Goal: Information Seeking & Learning: Find contact information

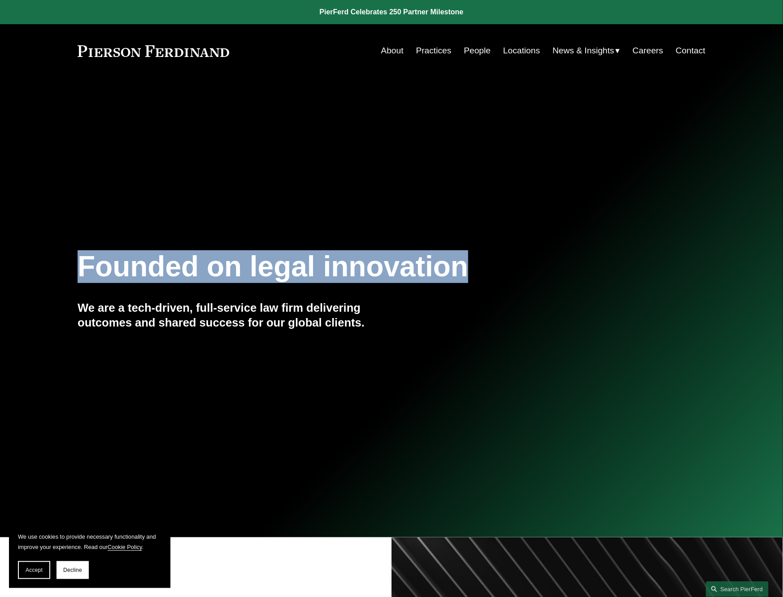
drag, startPoint x: 28, startPoint y: 268, endPoint x: 474, endPoint y: 264, distance: 446.0
click at [474, 264] on div "Founded on legal innovation We are a tech-driven, full-service law firm deliver…" at bounding box center [391, 308] width 783 height 122
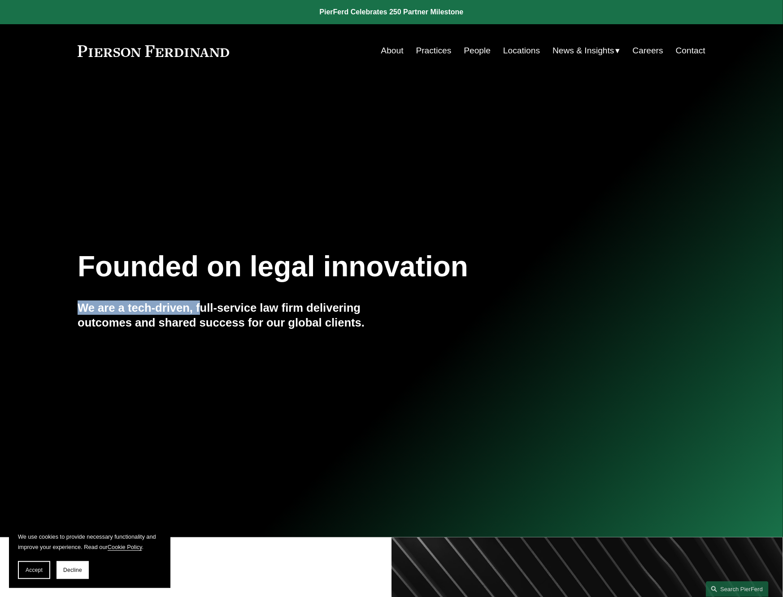
drag, startPoint x: 81, startPoint y: 306, endPoint x: 200, endPoint y: 309, distance: 119.0
click at [200, 309] on h4 "We are a tech-driven, full-service law firm delivering outcomes and shared succ…" at bounding box center [235, 315] width 314 height 29
click at [468, 55] on link "People" at bounding box center [477, 50] width 27 height 17
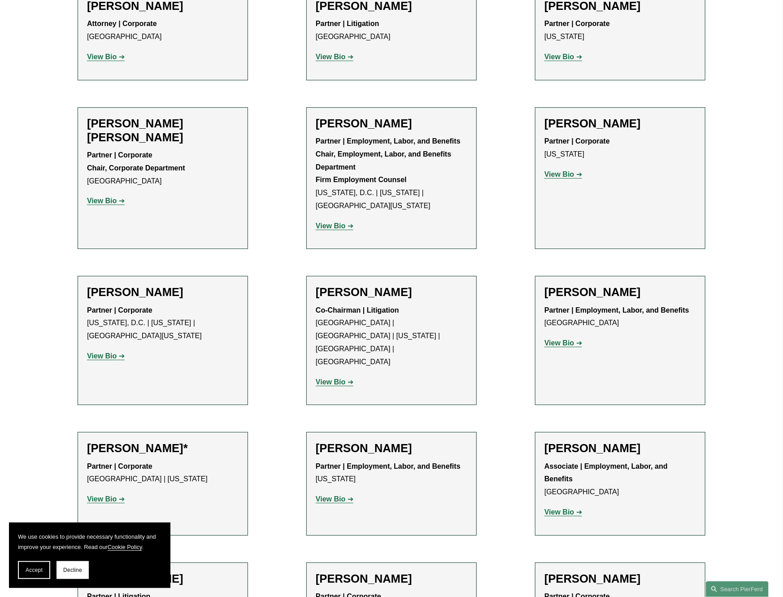
scroll to position [4038, 0]
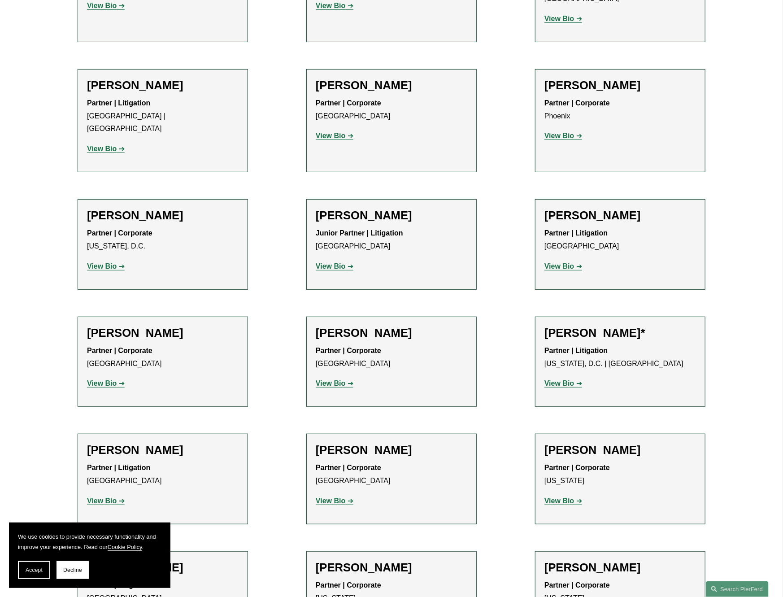
click at [336, 443] on h2 "Damon P. Goode" at bounding box center [392, 450] width 152 height 14
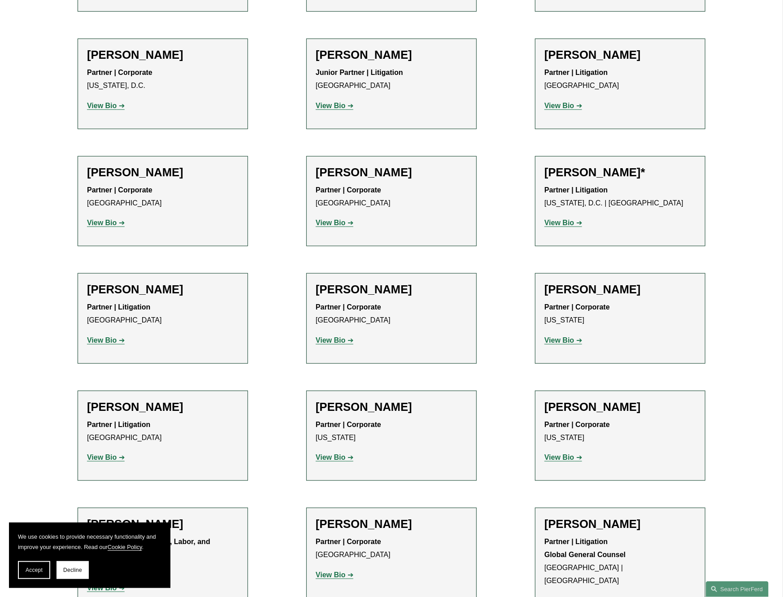
scroll to position [4307, 0]
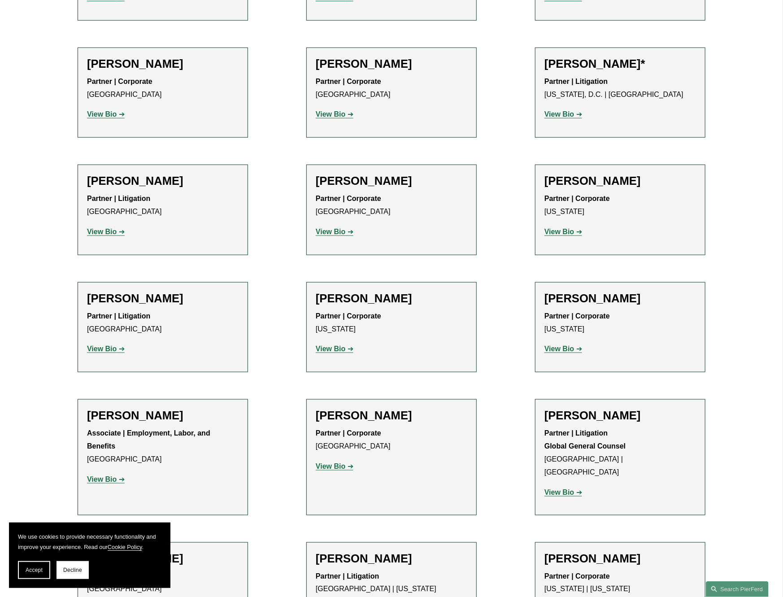
click at [109, 476] on strong "View Bio" at bounding box center [102, 480] width 30 height 8
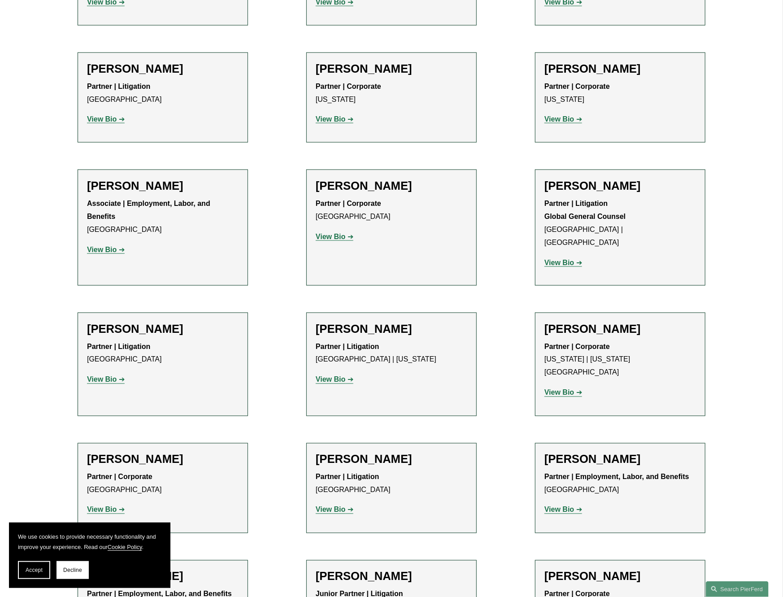
scroll to position [4577, 0]
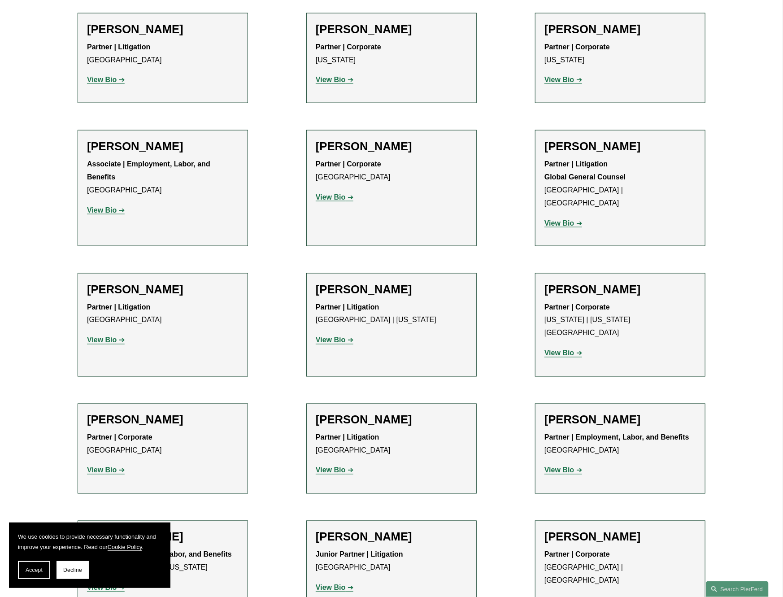
click at [325, 584] on strong "View Bio" at bounding box center [331, 588] width 30 height 8
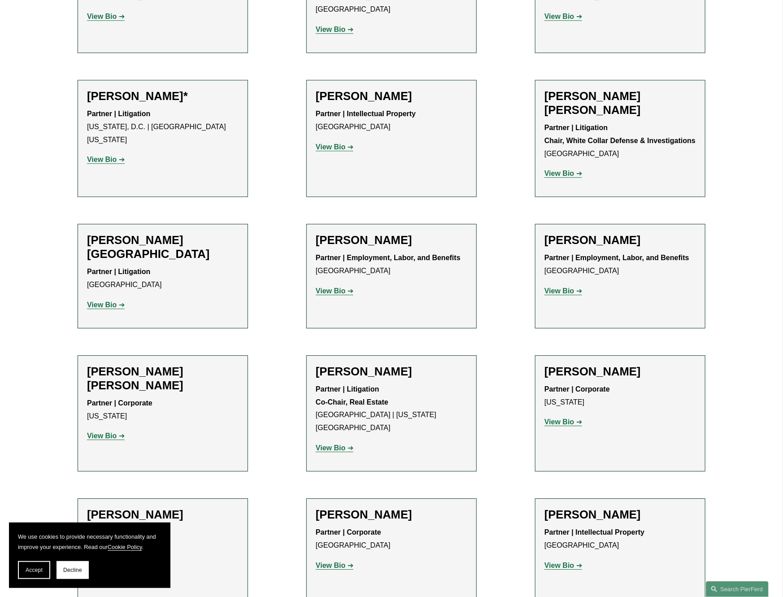
scroll to position [5429, 0]
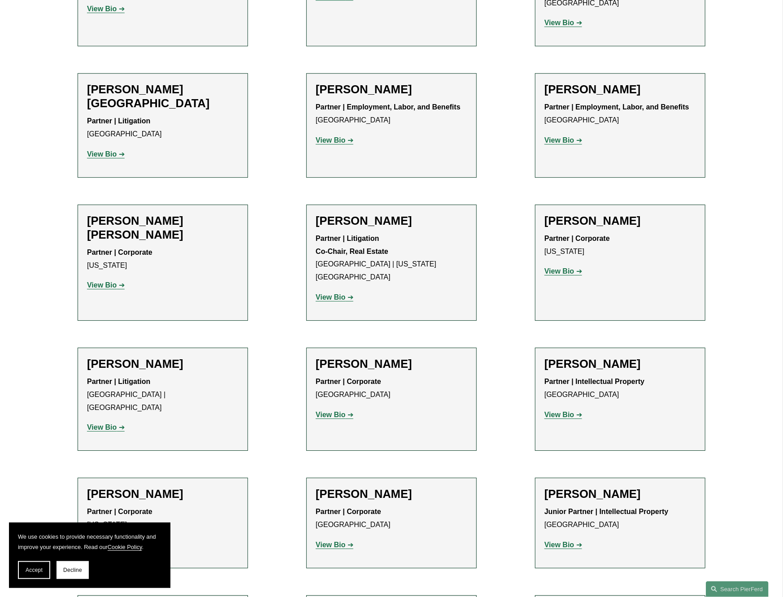
click at [110, 541] on strong "View Bio" at bounding box center [102, 545] width 30 height 8
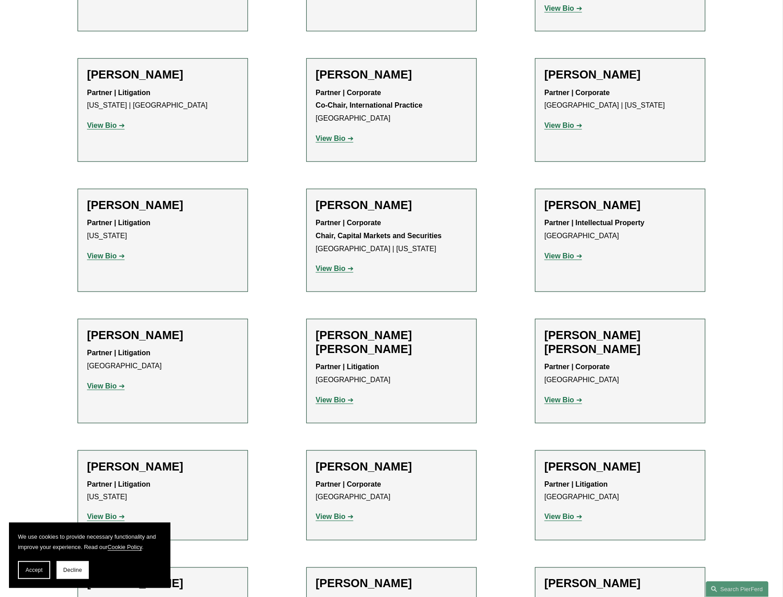
scroll to position [6371, 0]
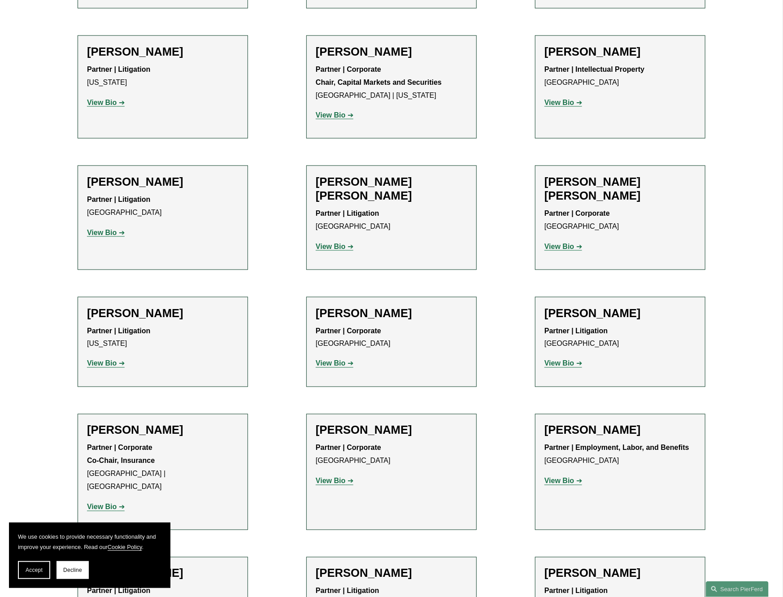
scroll to position [6640, 0]
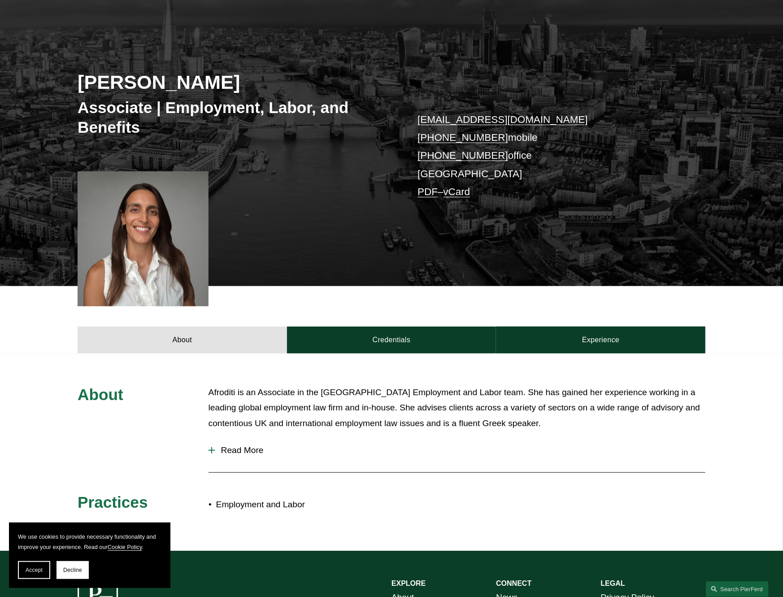
scroll to position [90, 0]
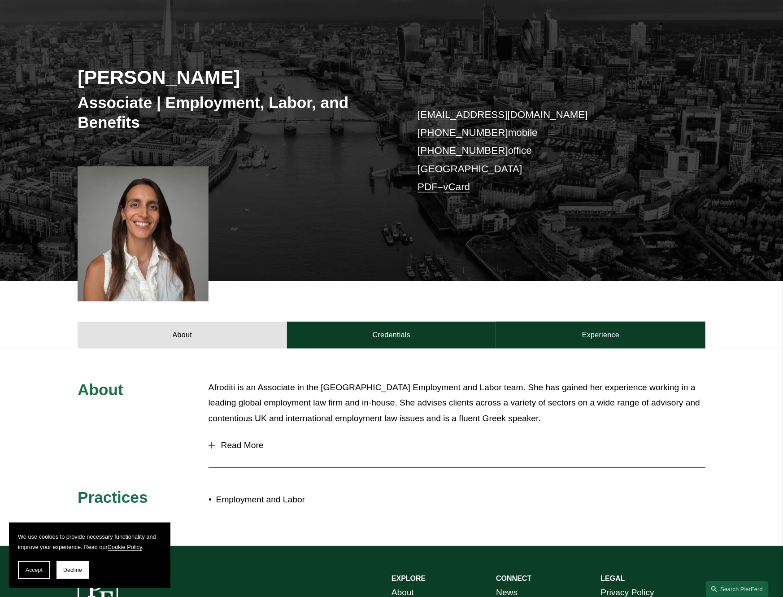
click at [326, 315] on div "About Credentials Experience" at bounding box center [391, 314] width 783 height 67
click at [342, 337] on link "Credentials" at bounding box center [392, 335] width 210 height 27
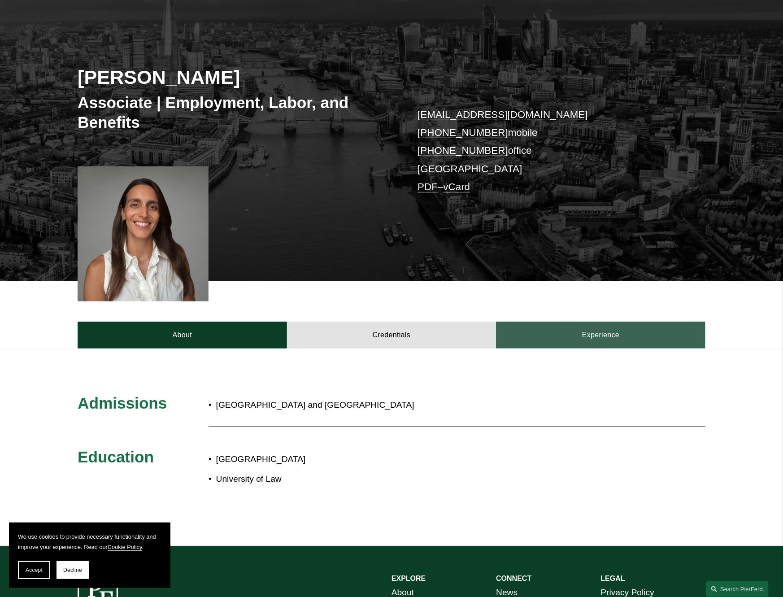
click at [606, 339] on link "Experience" at bounding box center [601, 335] width 210 height 27
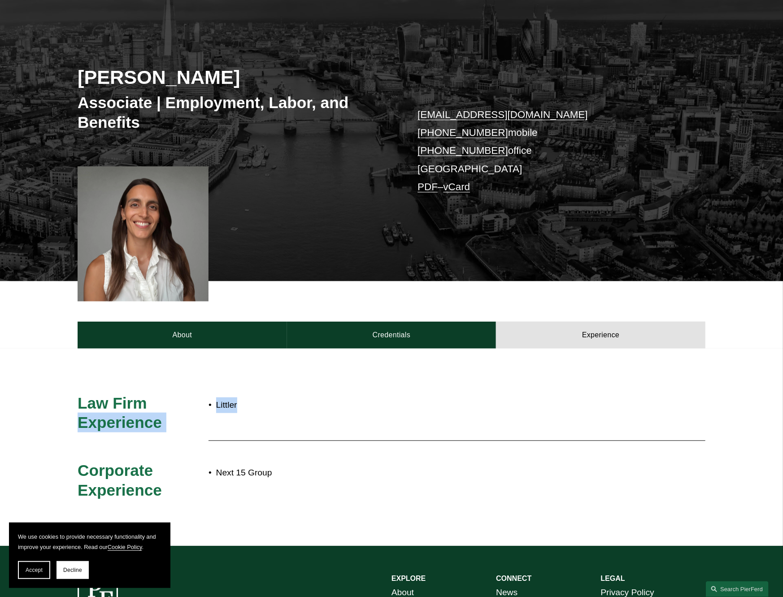
drag, startPoint x: 205, startPoint y: 411, endPoint x: 269, endPoint y: 401, distance: 65.1
click at [255, 405] on div "Law Firm Experience Littler Corporate Experience Next 15 Group" at bounding box center [391, 447] width 783 height 108
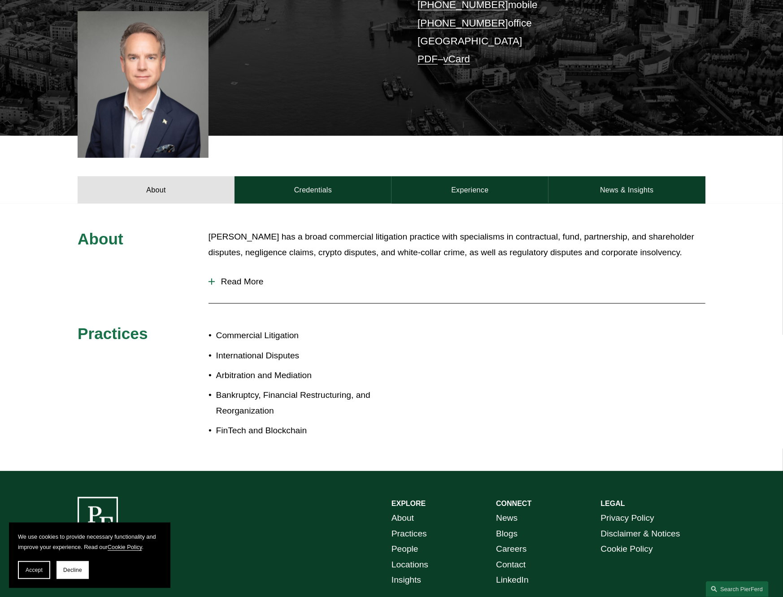
scroll to position [179, 0]
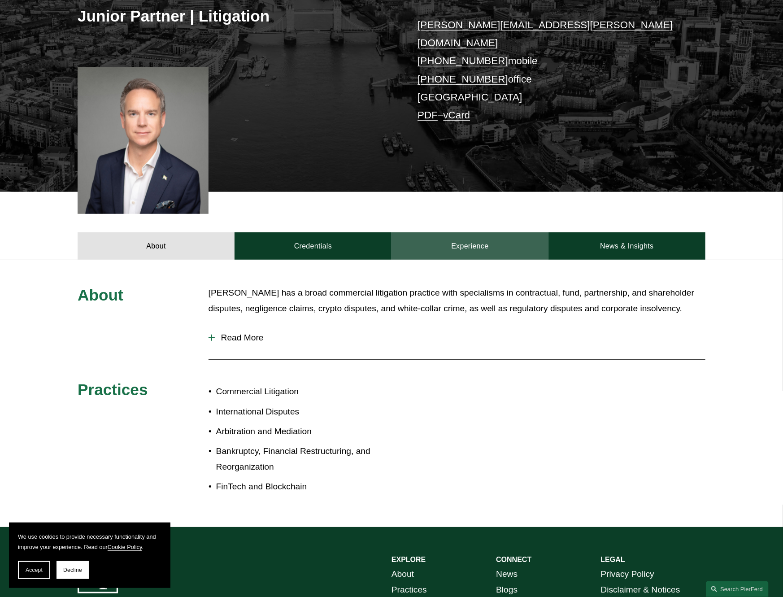
click at [508, 235] on link "Experience" at bounding box center [470, 245] width 157 height 27
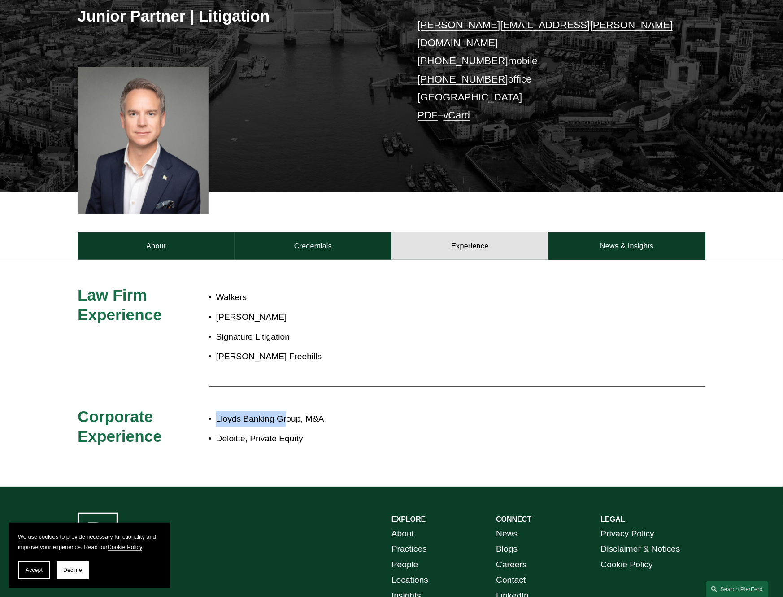
drag, startPoint x: 212, startPoint y: 402, endPoint x: 310, endPoint y: 380, distance: 101.2
click at [308, 385] on div "Law Firm Experience Walkers Appleby Signature Litigation Herbert Smith Freehill…" at bounding box center [391, 372] width 783 height 175
click at [244, 329] on p "Signature Litigation" at bounding box center [421, 337] width 411 height 16
drag, startPoint x: 218, startPoint y: 403, endPoint x: 328, endPoint y: 405, distance: 110.4
click at [328, 411] on p "Lloyds Banking Group, M&A" at bounding box center [421, 419] width 411 height 16
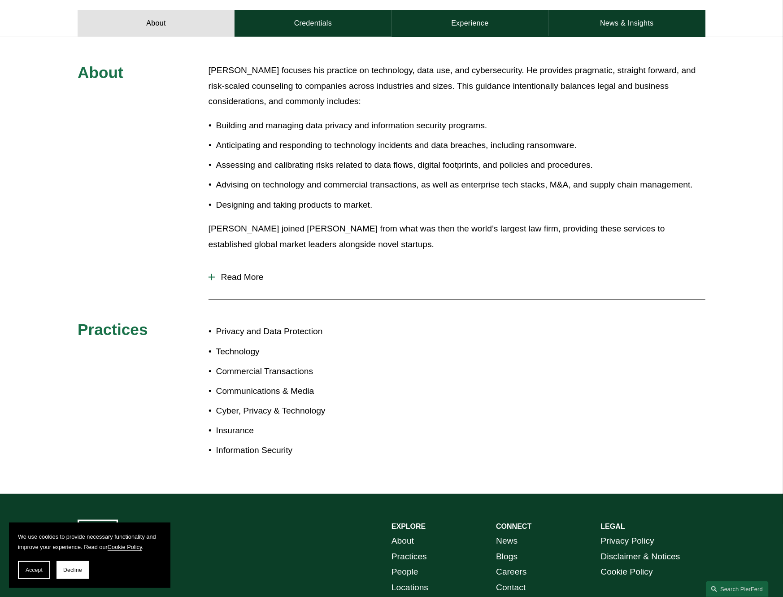
scroll to position [404, 0]
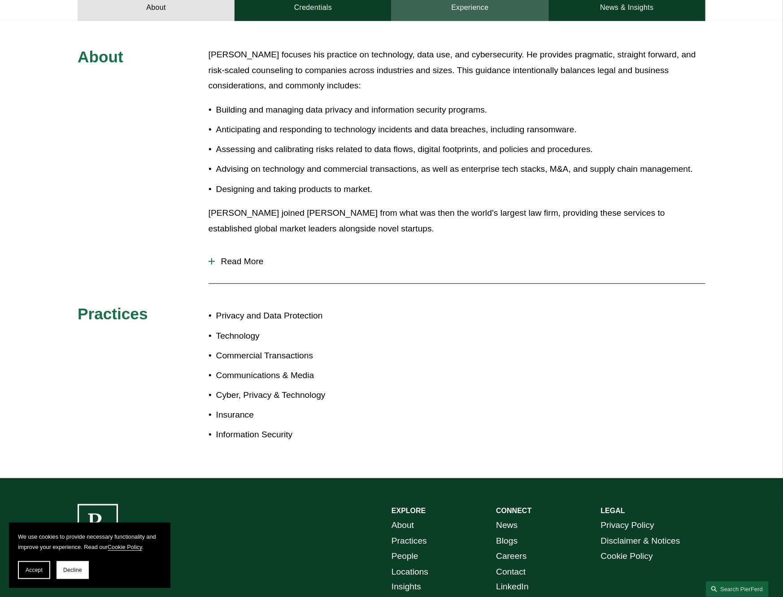
drag, startPoint x: 474, startPoint y: 8, endPoint x: 463, endPoint y: 19, distance: 15.5
click at [474, 8] on link "Experience" at bounding box center [470, 7] width 157 height 27
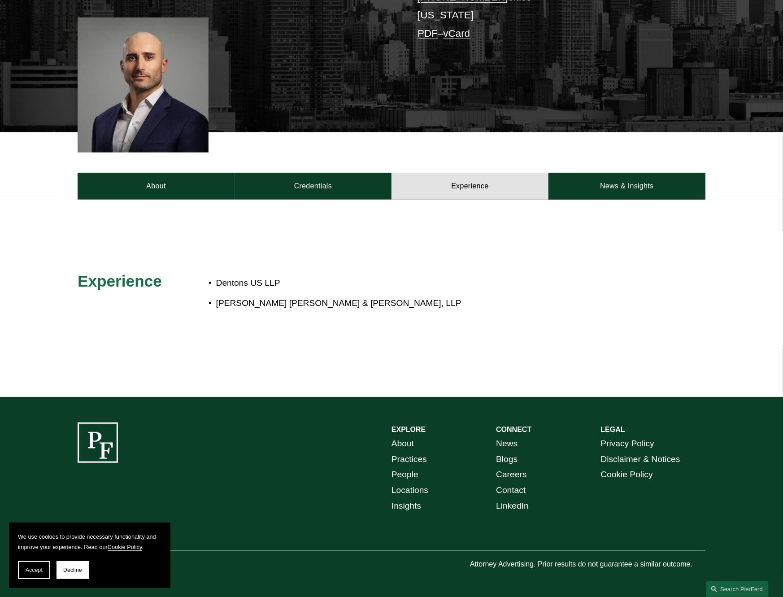
scroll to position [226, 0]
drag, startPoint x: 215, startPoint y: 300, endPoint x: 314, endPoint y: 301, distance: 99.2
click at [314, 301] on p "[PERSON_NAME] [PERSON_NAME] & [PERSON_NAME], LLP" at bounding box center [421, 304] width 411 height 16
click at [325, 206] on div at bounding box center [391, 298] width 783 height 197
click at [324, 192] on link "Credentials" at bounding box center [313, 186] width 157 height 27
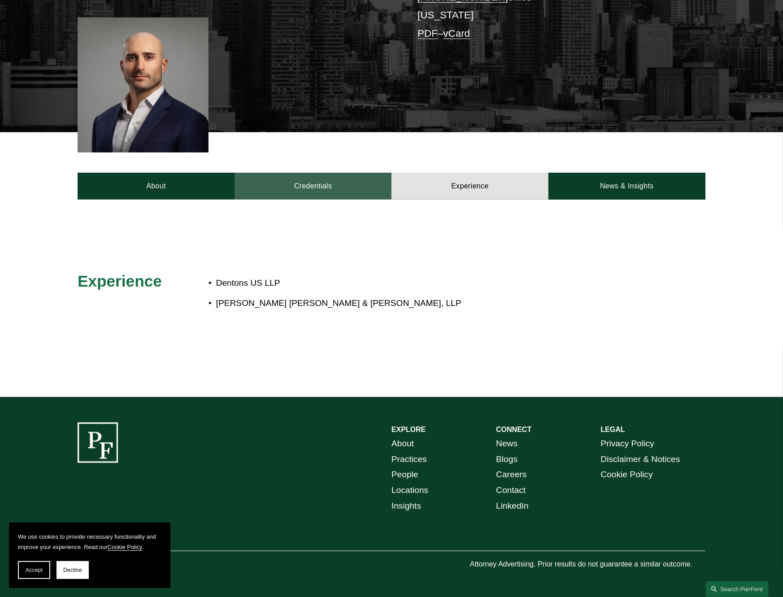
click at [324, 192] on link "Credentials" at bounding box center [313, 186] width 157 height 27
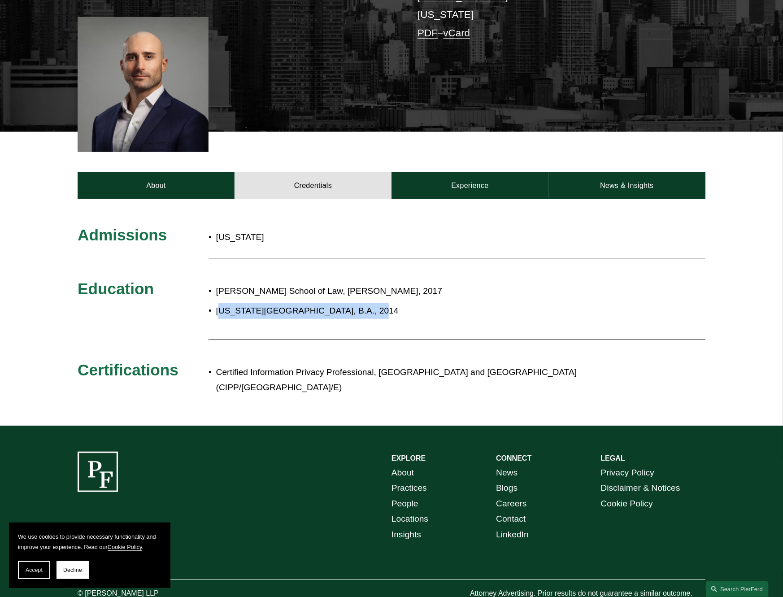
drag, startPoint x: 221, startPoint y: 314, endPoint x: 363, endPoint y: 312, distance: 141.3
click at [363, 312] on p "[US_STATE][GEOGRAPHIC_DATA], B.A., 2014" at bounding box center [421, 311] width 411 height 16
click at [252, 314] on p "[US_STATE][GEOGRAPHIC_DATA], B.A., 2014" at bounding box center [421, 311] width 411 height 16
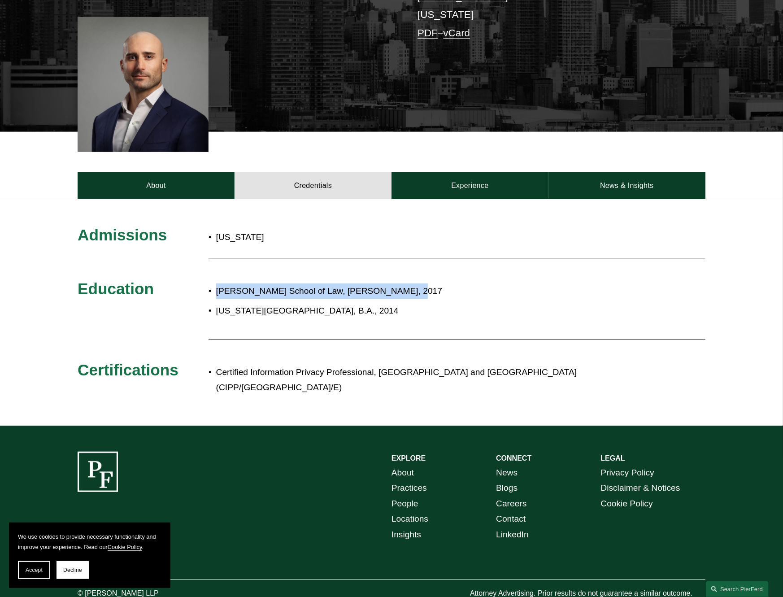
drag, startPoint x: 217, startPoint y: 292, endPoint x: 400, endPoint y: 289, distance: 183.1
click at [400, 289] on p "[PERSON_NAME] School of Law, [PERSON_NAME], 2017" at bounding box center [421, 292] width 411 height 16
click at [226, 290] on p "[PERSON_NAME] School of Law, [PERSON_NAME], 2017" at bounding box center [421, 292] width 411 height 16
click at [217, 291] on p "[PERSON_NAME] School of Law, [PERSON_NAME], 2017" at bounding box center [421, 292] width 411 height 16
click at [229, 296] on p "[PERSON_NAME] School of Law, [PERSON_NAME], 2017" at bounding box center [421, 292] width 411 height 16
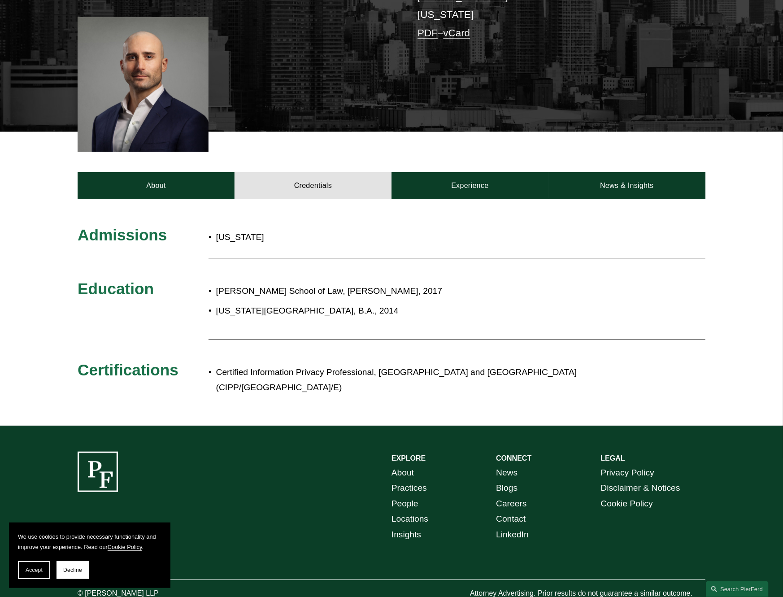
click at [239, 312] on p "[US_STATE][GEOGRAPHIC_DATA], B.A., 2014" at bounding box center [421, 311] width 411 height 16
drag, startPoint x: 229, startPoint y: 242, endPoint x: 284, endPoint y: 259, distance: 58.3
click at [284, 259] on div "Admissions [US_STATE] Education [PERSON_NAME] School of Law, [PERSON_NAME], 201…" at bounding box center [391, 312] width 783 height 175
click at [351, 323] on div "Benjamin N. Cardozo School of Law, J.D., 2017 Colorado State University, B.A., …" at bounding box center [418, 301] width 419 height 44
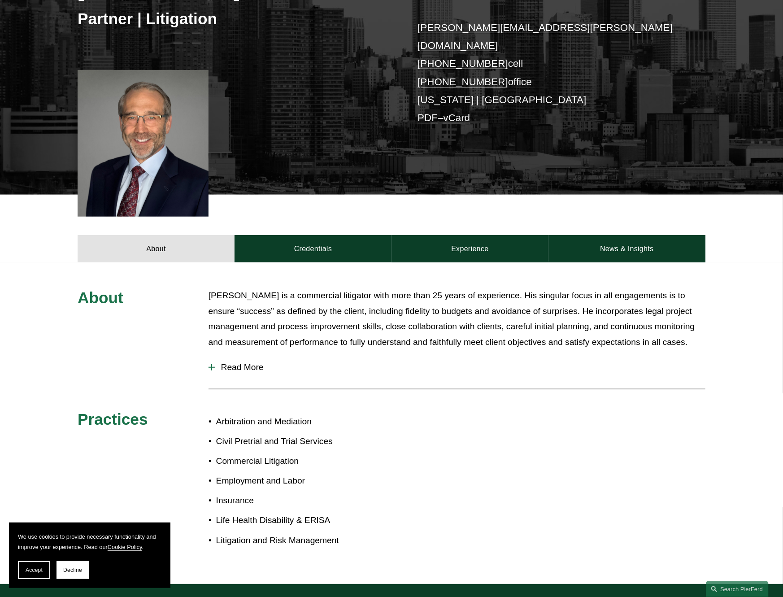
scroll to position [179, 0]
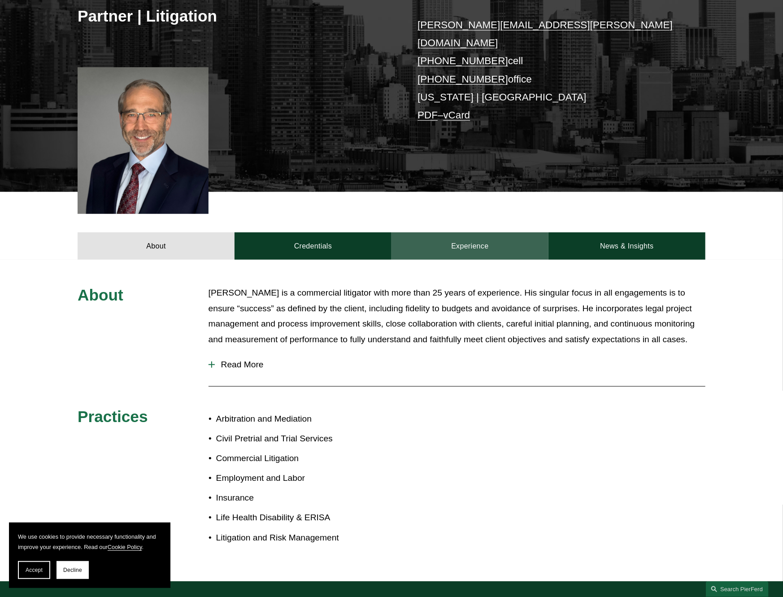
click at [489, 232] on link "Experience" at bounding box center [470, 245] width 157 height 27
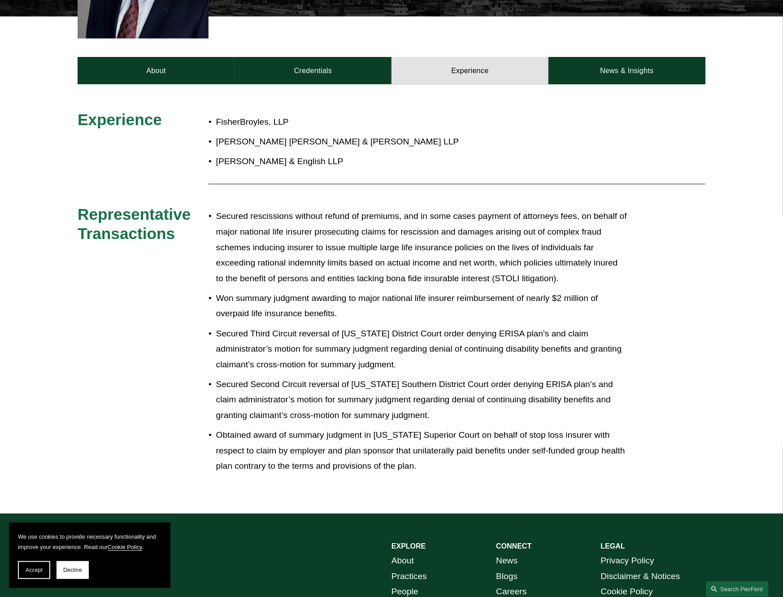
scroll to position [359, 0]
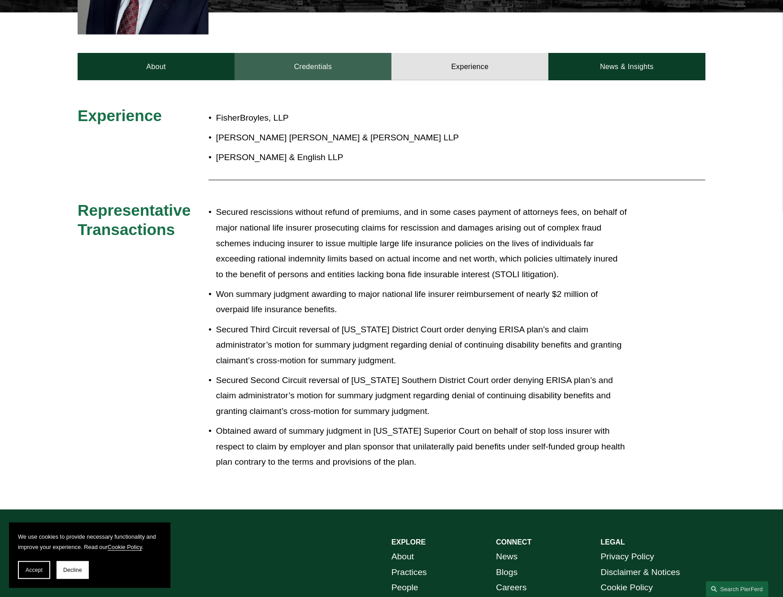
click at [309, 53] on link "Credentials" at bounding box center [313, 66] width 157 height 27
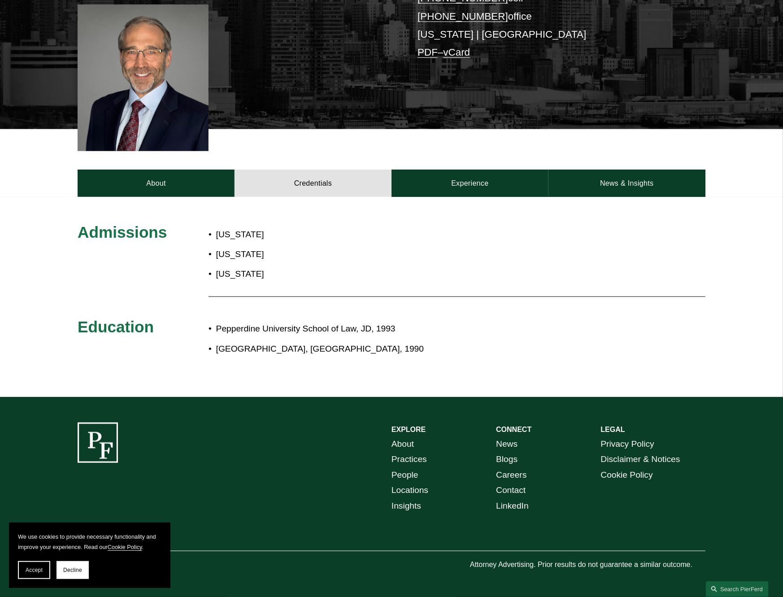
scroll to position [229, 0]
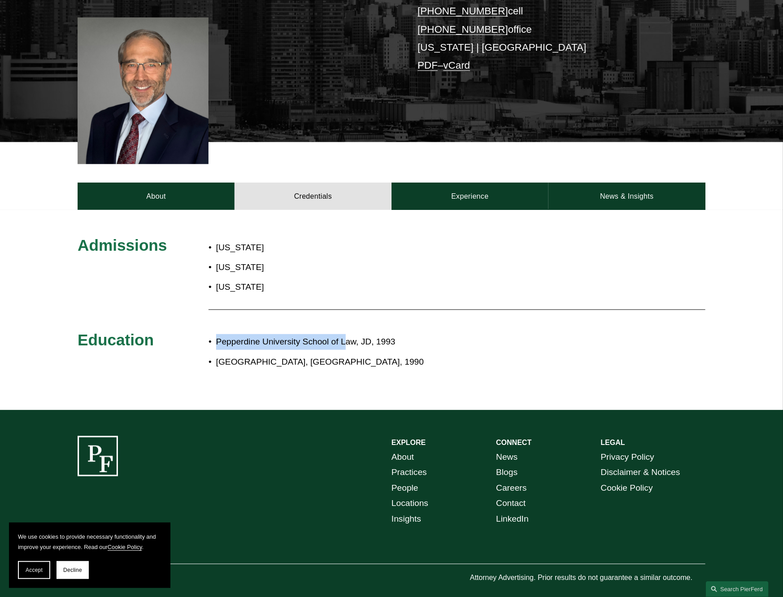
drag, startPoint x: 211, startPoint y: 332, endPoint x: 346, endPoint y: 334, distance: 135.1
click at [346, 334] on p "Pepperdine University School of Law, JD, 1993" at bounding box center [421, 342] width 411 height 16
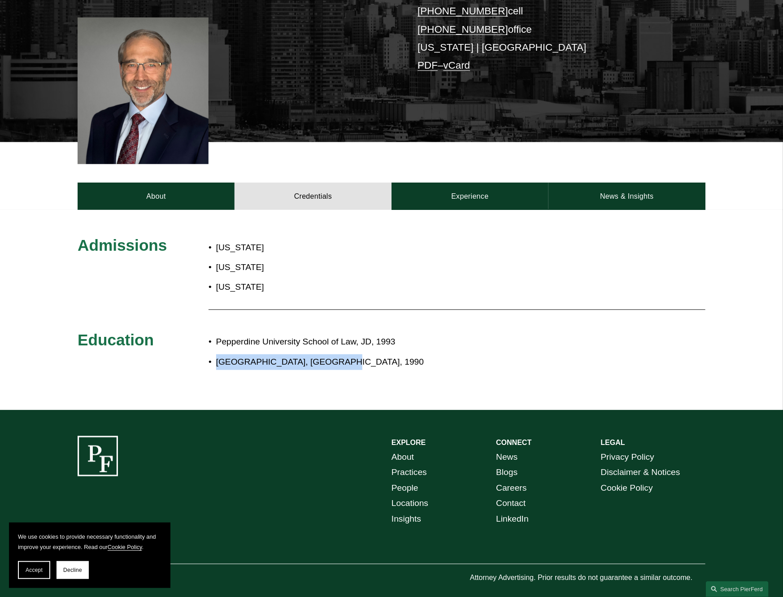
drag, startPoint x: 214, startPoint y: 345, endPoint x: 341, endPoint y: 331, distance: 128.7
click at [337, 354] on p "Muhlenberg College, BA, 1990" at bounding box center [421, 362] width 411 height 16
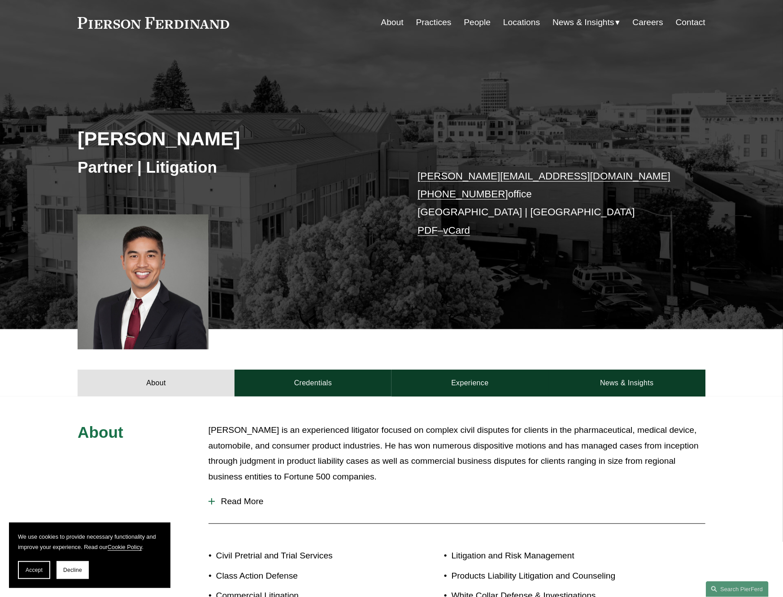
scroll to position [179, 0]
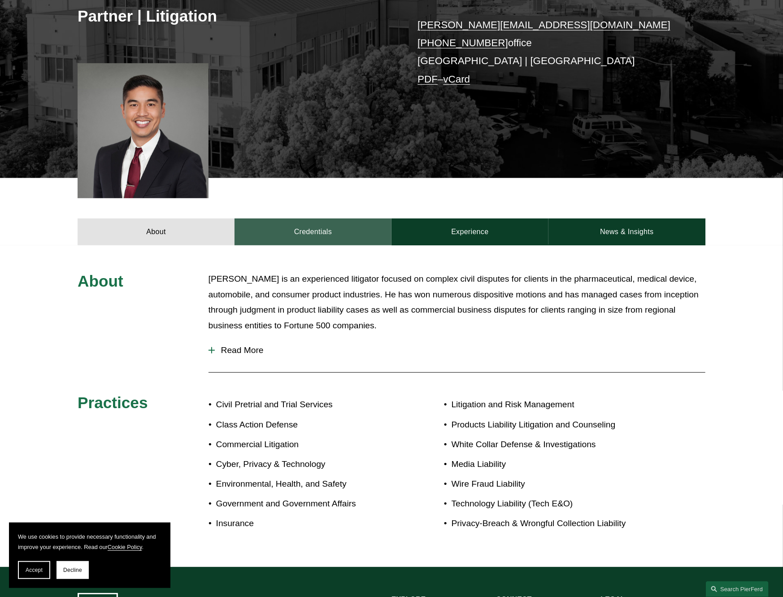
click at [359, 242] on link "Credentials" at bounding box center [313, 232] width 157 height 27
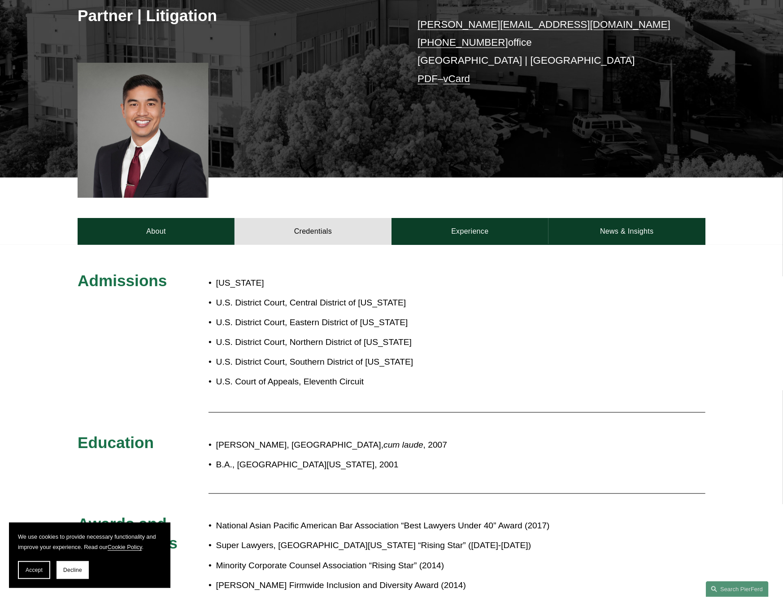
scroll to position [314, 0]
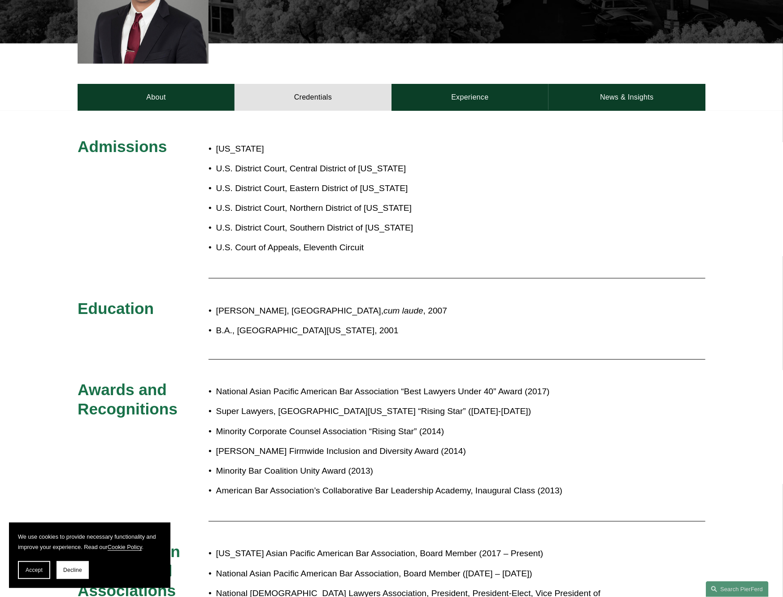
drag, startPoint x: 216, startPoint y: 329, endPoint x: 468, endPoint y: 330, distance: 252.2
click at [468, 330] on p "B.A., University of California, Berkeley, 2001" at bounding box center [421, 331] width 411 height 16
drag, startPoint x: 231, startPoint y: 308, endPoint x: 506, endPoint y: 283, distance: 276.1
click at [468, 289] on div "Admissions California U.S. District Court, Central District of California U.S. …" at bounding box center [391, 407] width 783 height 540
click at [318, 315] on p "J.D., University of San Francisco School of Law, cum laude , 2007" at bounding box center [421, 311] width 411 height 16
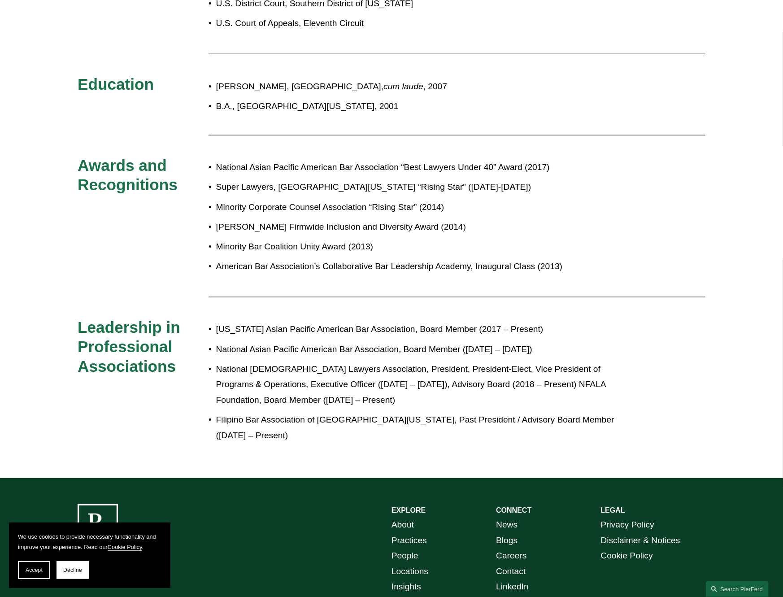
scroll to position [359, 0]
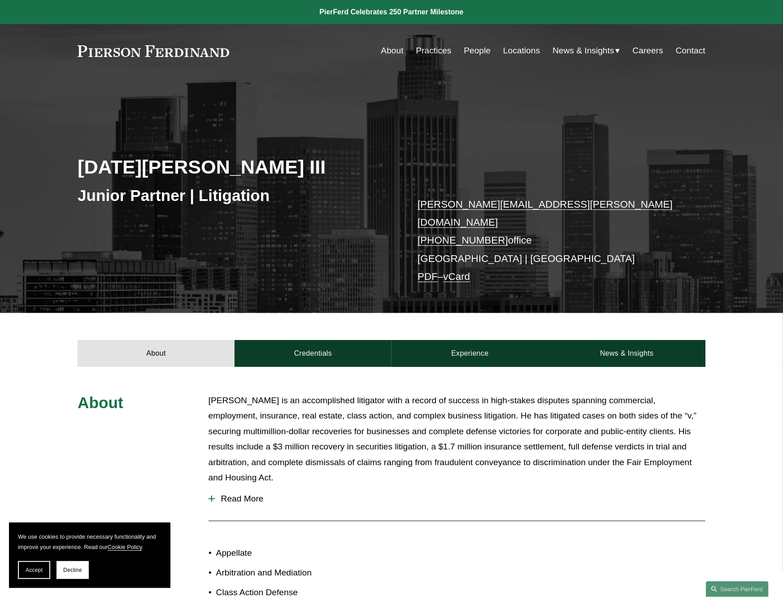
scroll to position [179, 0]
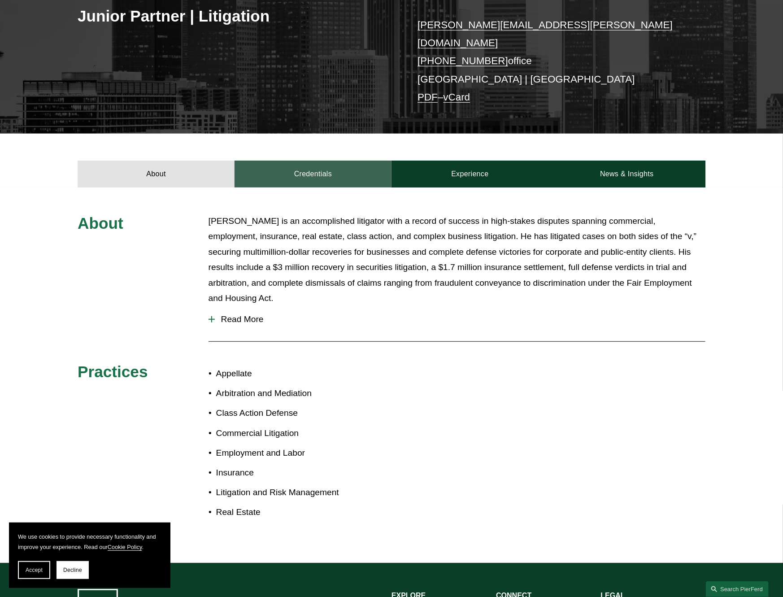
click at [306, 161] on link "Credentials" at bounding box center [313, 174] width 157 height 27
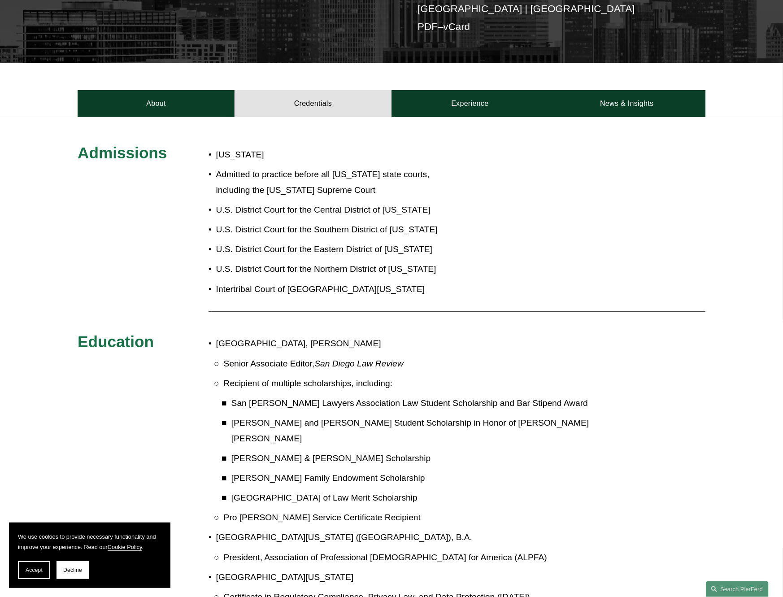
scroll to position [359, 0]
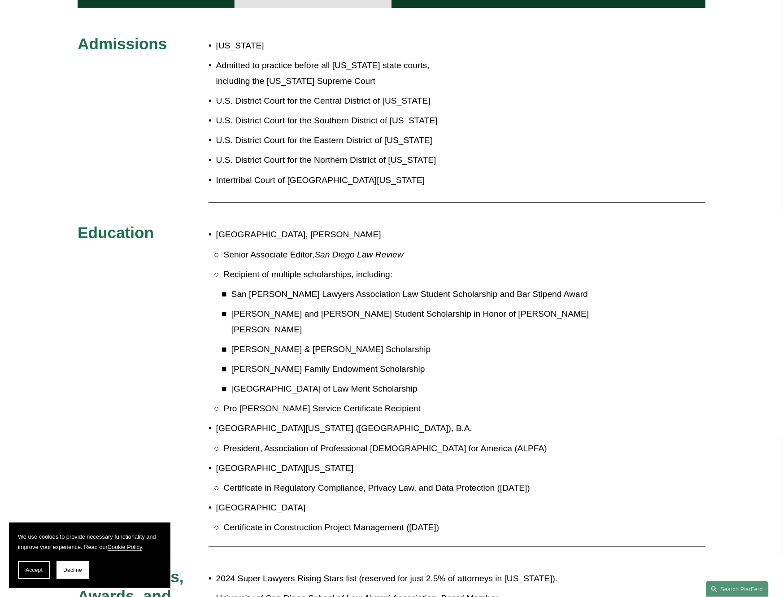
drag, startPoint x: 218, startPoint y: 503, endPoint x: 494, endPoint y: 505, distance: 276.4
click at [494, 520] on p "Certificate in Construction Project Management ([DATE])" at bounding box center [425, 528] width 403 height 16
drag, startPoint x: 220, startPoint y: 442, endPoint x: 316, endPoint y: 434, distance: 96.8
click at [316, 434] on ul "[GEOGRAPHIC_DATA], [PERSON_NAME] Associate Editor, San Diego Law Review Recipie…" at bounding box center [418, 381] width 419 height 308
drag, startPoint x: 235, startPoint y: 463, endPoint x: 594, endPoint y: 439, distance: 359.8
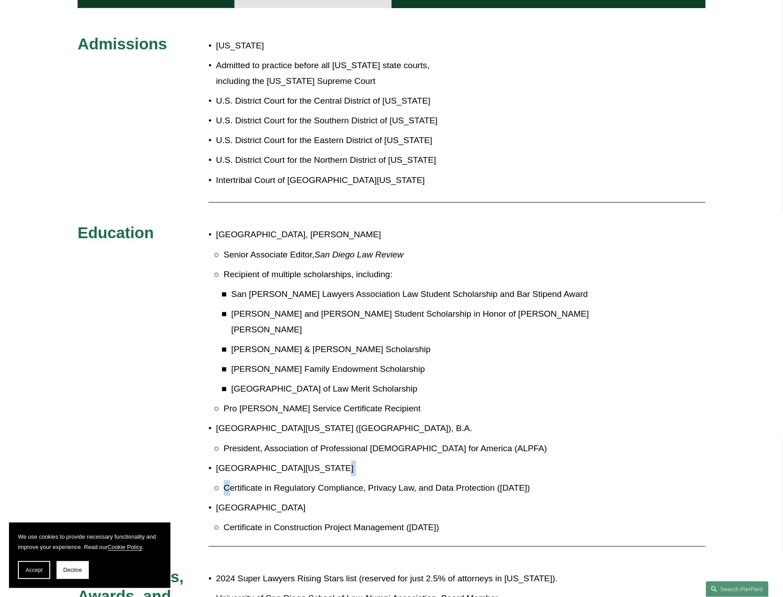
click at [594, 461] on li "[GEOGRAPHIC_DATA][US_STATE] Certificate in Regulatory Compliance, Privacy Law, …" at bounding box center [421, 478] width 411 height 35
drag, startPoint x: 220, startPoint y: 484, endPoint x: 295, endPoint y: 480, distance: 75.5
click at [295, 500] on p "[GEOGRAPHIC_DATA]" at bounding box center [421, 508] width 411 height 16
drag, startPoint x: 255, startPoint y: 496, endPoint x: 377, endPoint y: 497, distance: 122.0
click at [377, 520] on p "Certificate in Construction Project Management ([DATE])" at bounding box center [425, 528] width 403 height 16
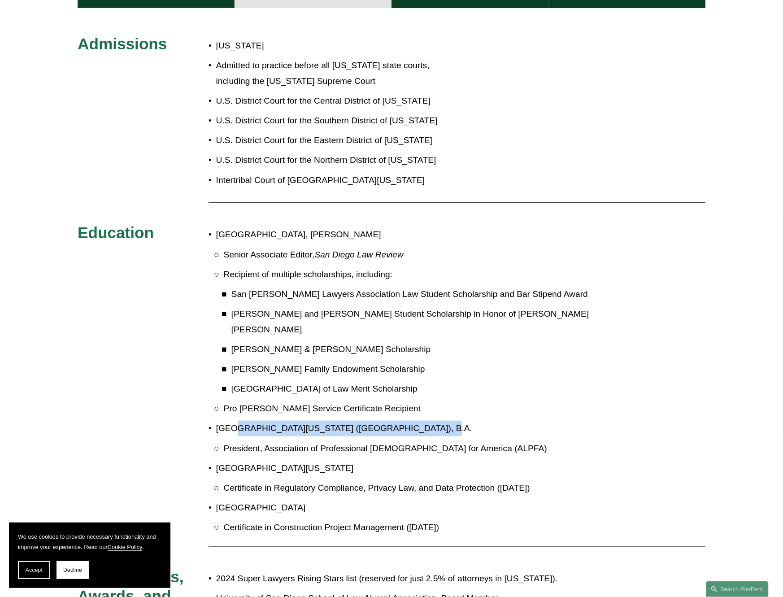
drag, startPoint x: 232, startPoint y: 409, endPoint x: 442, endPoint y: 396, distance: 209.9
click at [442, 396] on ul "[GEOGRAPHIC_DATA], [PERSON_NAME] Associate Editor, San Diego Law Review Recipie…" at bounding box center [418, 381] width 419 height 308
drag, startPoint x: 232, startPoint y: 428, endPoint x: 521, endPoint y: 402, distance: 290.6
click at [521, 421] on li "[GEOGRAPHIC_DATA][US_STATE] ([GEOGRAPHIC_DATA]), B.A. President, Association of…" at bounding box center [421, 438] width 411 height 35
drag, startPoint x: 240, startPoint y: 227, endPoint x: 390, endPoint y: 222, distance: 149.5
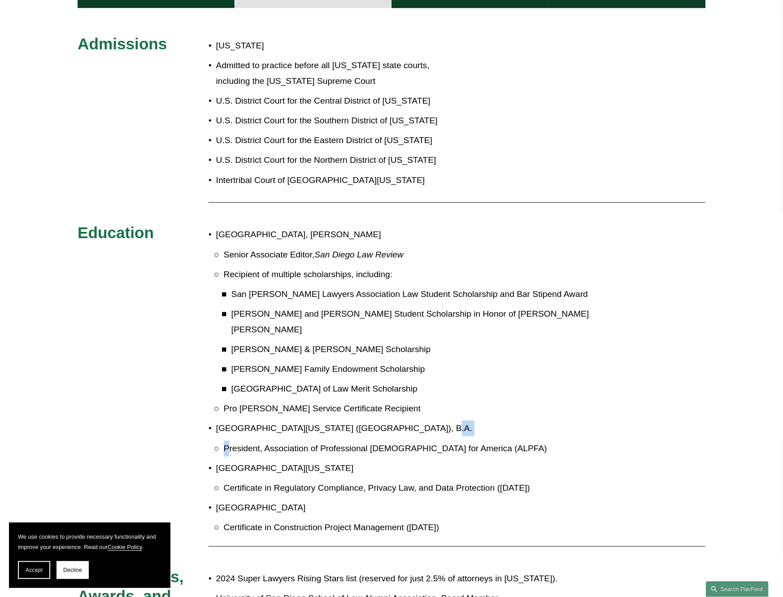
click at [389, 227] on p "University of San Diego School of Law, J.D." at bounding box center [421, 235] width 411 height 16
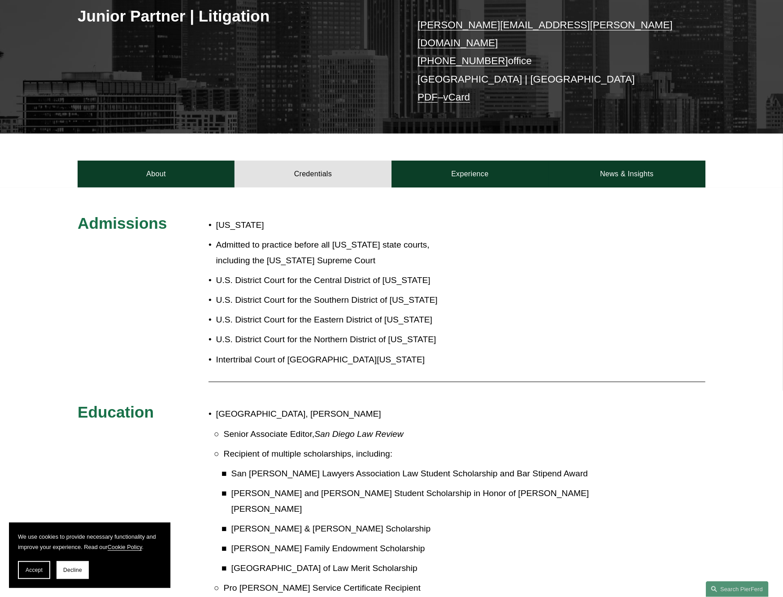
scroll to position [0, 0]
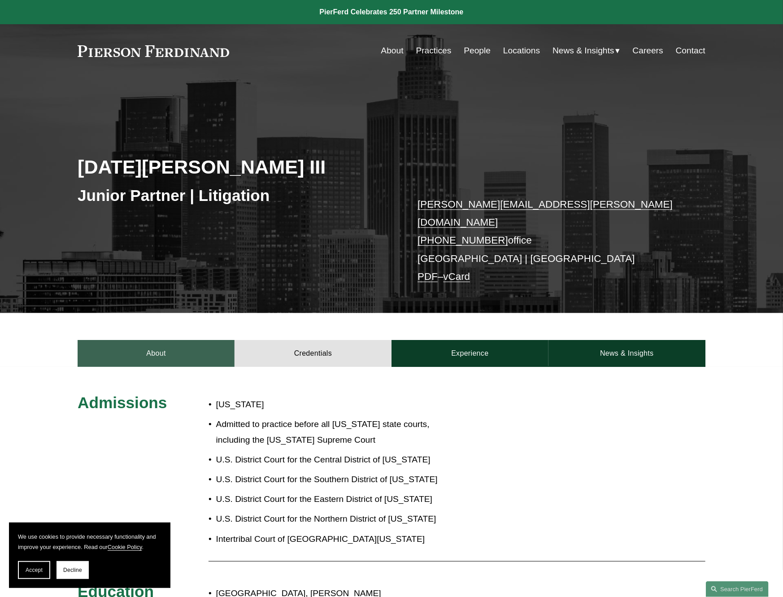
drag, startPoint x: 170, startPoint y: 332, endPoint x: 179, endPoint y: 330, distance: 9.1
click at [170, 340] on link "About" at bounding box center [156, 353] width 157 height 27
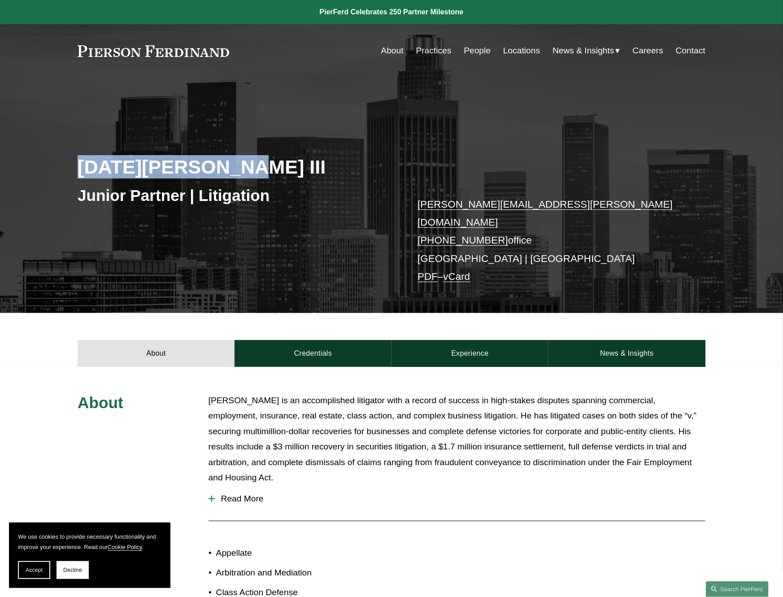
drag, startPoint x: 79, startPoint y: 167, endPoint x: 281, endPoint y: 170, distance: 201.5
click at [281, 170] on h2 "Noel J. Meza III" at bounding box center [235, 166] width 314 height 23
copy h2 "Noel J. Meza III"
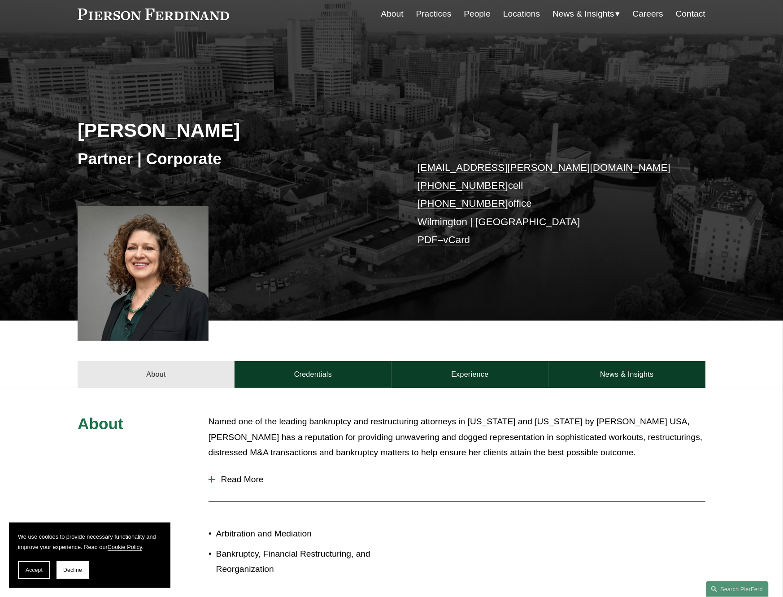
scroll to position [90, 0]
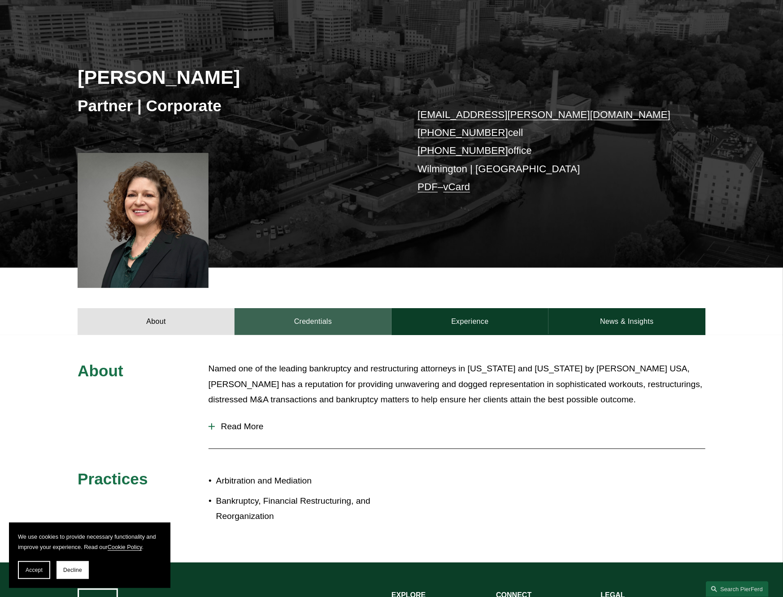
click at [311, 326] on link "Credentials" at bounding box center [313, 321] width 157 height 27
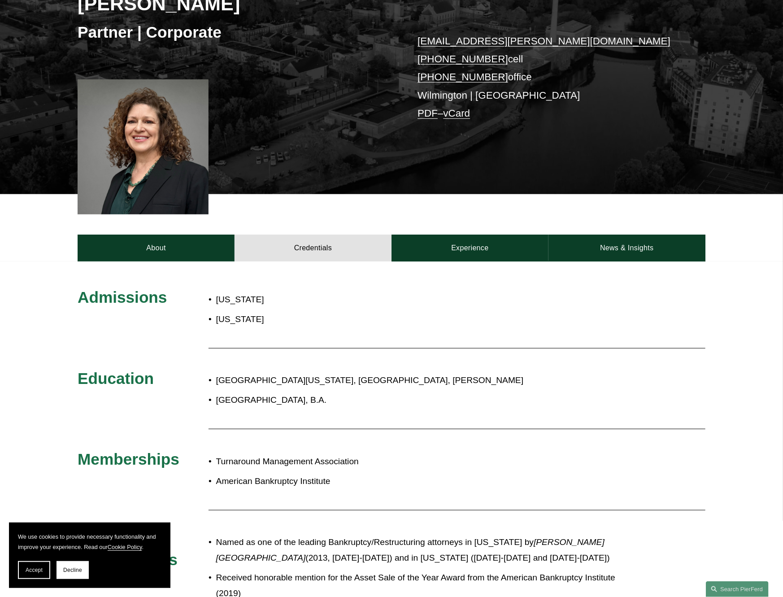
scroll to position [179, 0]
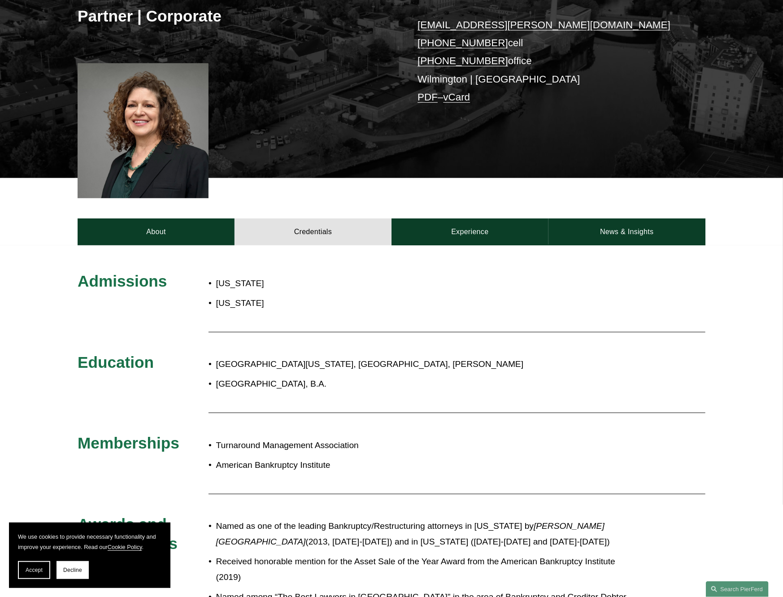
drag, startPoint x: 213, startPoint y: 380, endPoint x: 347, endPoint y: 385, distance: 134.3
click at [345, 385] on p "[GEOGRAPHIC_DATA], B.A." at bounding box center [421, 384] width 411 height 16
click at [285, 448] on p "Turnaround Management Association" at bounding box center [421, 446] width 411 height 16
